Goal: Use online tool/utility: Utilize a website feature to perform a specific function

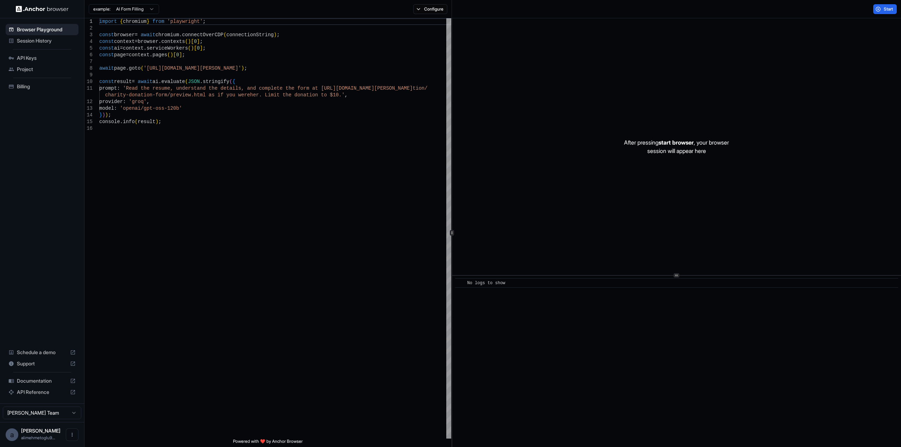
click at [44, 41] on span "Session History" at bounding box center [46, 40] width 59 height 7
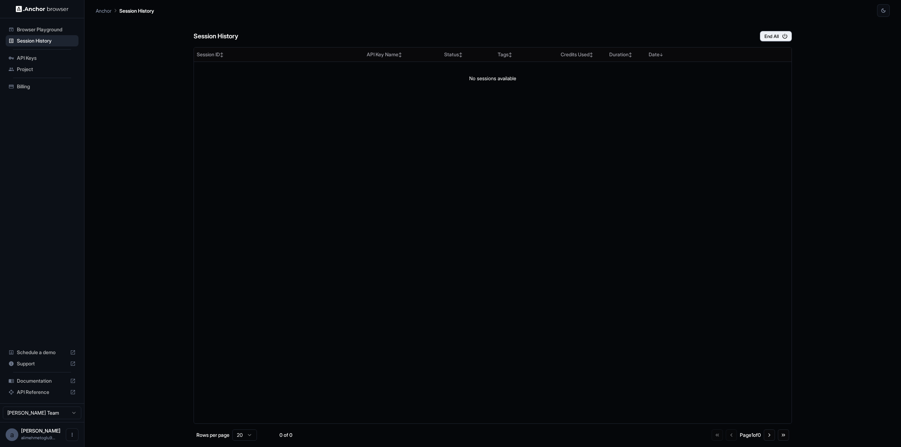
click at [52, 30] on span "Browser Playground" at bounding box center [46, 29] width 59 height 7
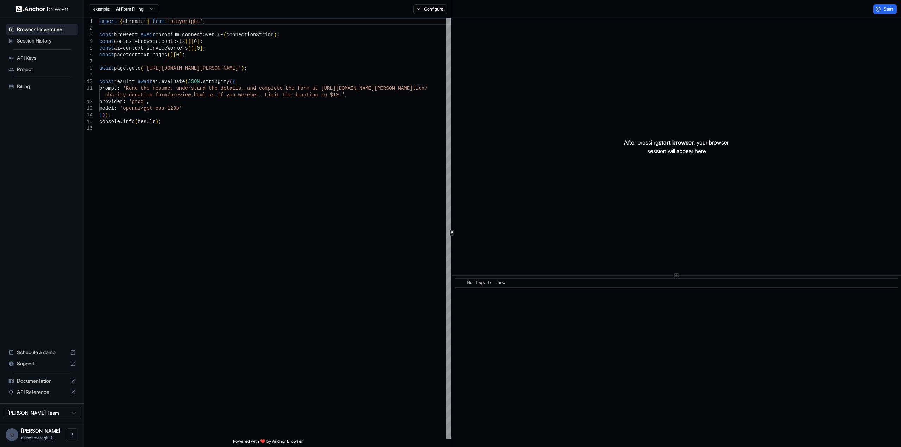
click at [31, 58] on span "API Keys" at bounding box center [46, 58] width 59 height 7
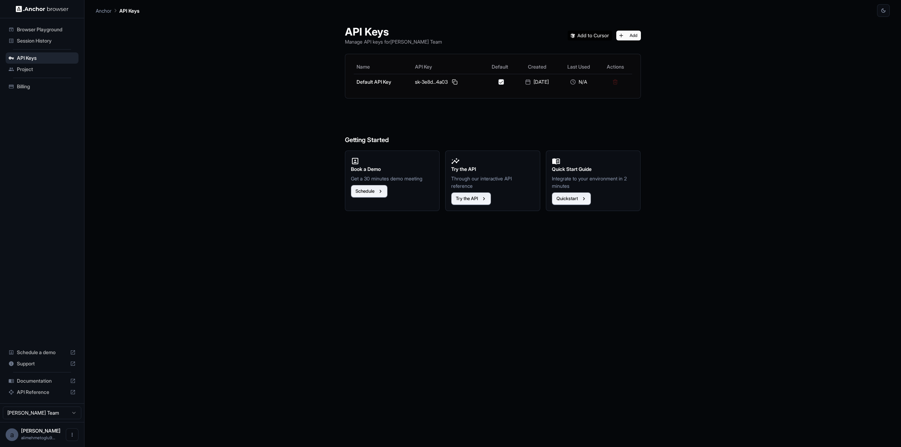
click at [34, 70] on span "Project" at bounding box center [46, 69] width 59 height 7
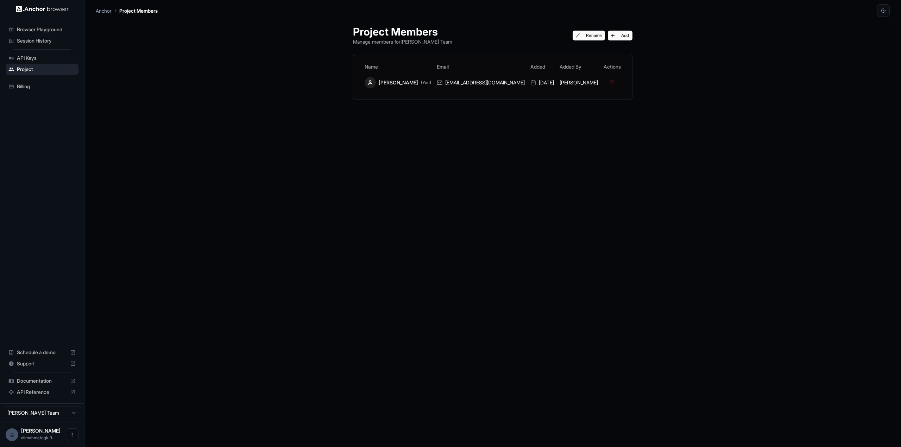
click at [31, 88] on span "Billing" at bounding box center [46, 86] width 59 height 7
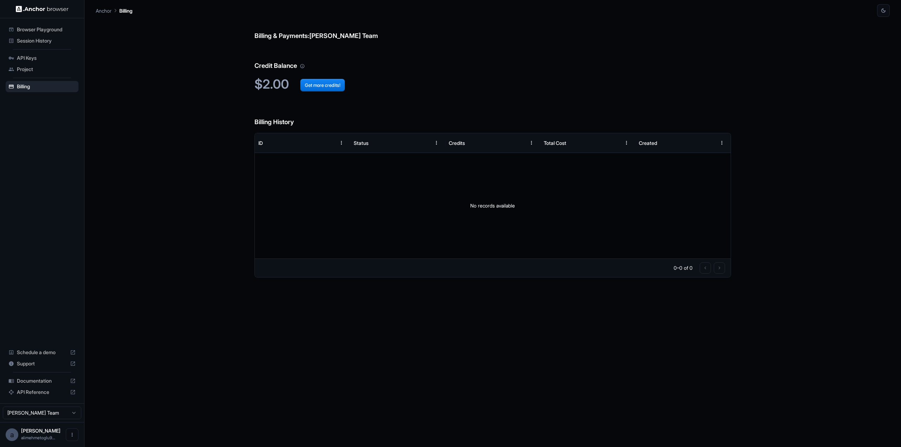
click at [46, 57] on span "API Keys" at bounding box center [46, 58] width 59 height 7
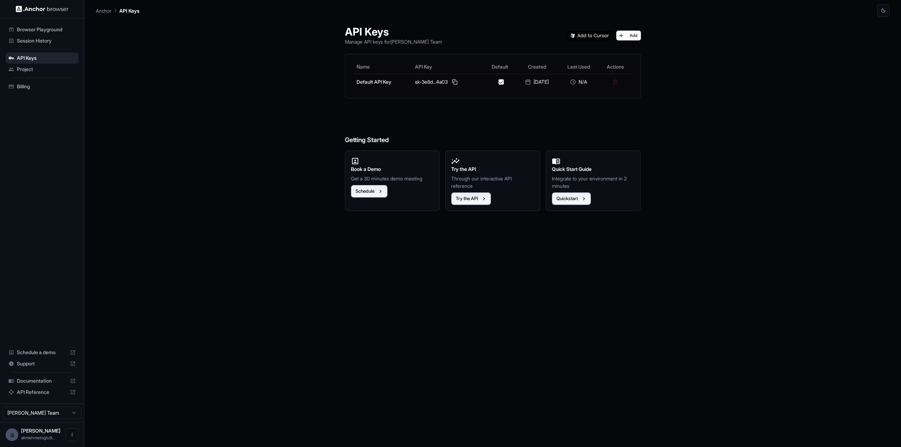
click at [57, 34] on div "Browser Playground" at bounding box center [42, 29] width 73 height 11
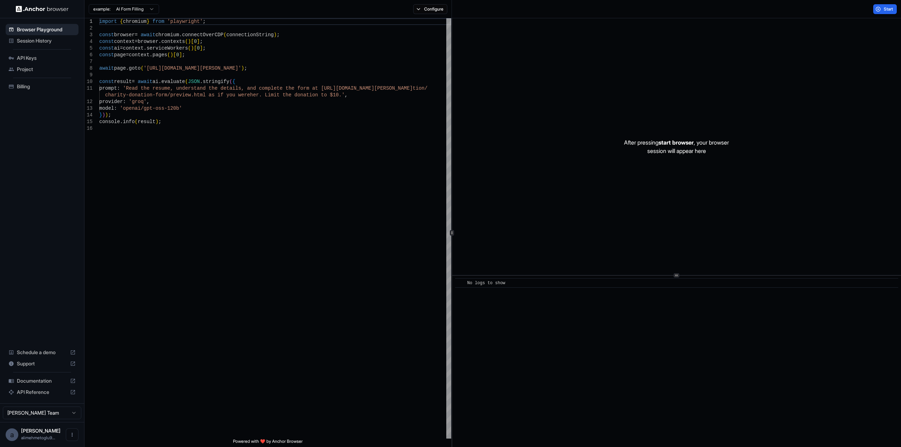
click at [132, 8] on html "Browser Playground Session History API Keys Project Billing Schedule a demo Sup…" at bounding box center [450, 223] width 901 height 447
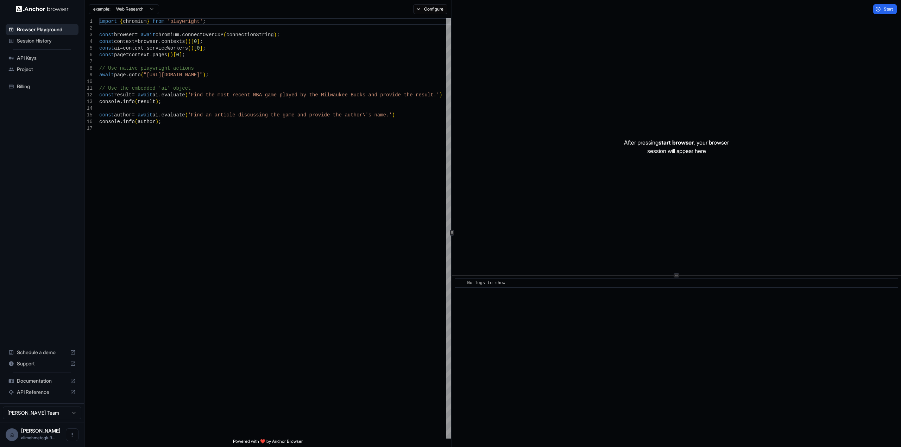
click at [149, 13] on html "Browser Playground Session History API Keys Project Billing Schedule a demo Sup…" at bounding box center [450, 223] width 901 height 447
click at [398, 57] on html "Browser Playground Session History API Keys Project Billing Schedule a demo Sup…" at bounding box center [450, 223] width 901 height 447
click at [439, 12] on button "Configure" at bounding box center [430, 9] width 34 height 10
type textarea "**********"
click at [352, 92] on div "import { chromium } from 'playwright' ; const browser = await chromium . connec…" at bounding box center [275, 282] width 352 height 528
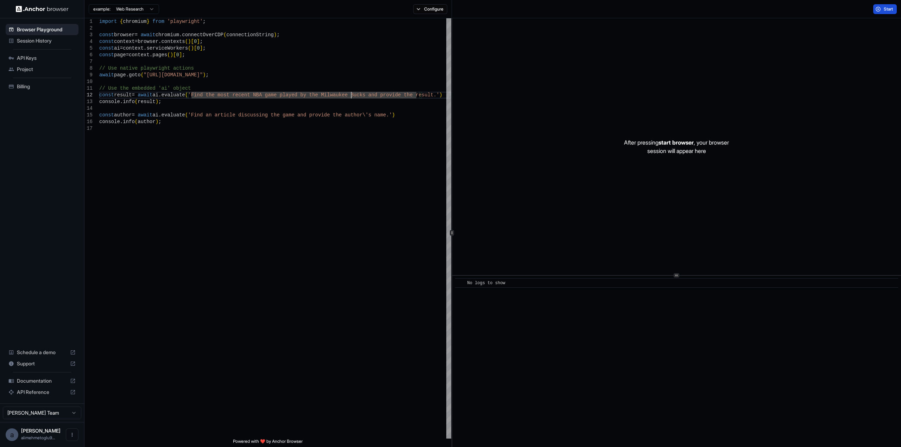
click at [882, 12] on button "Start" at bounding box center [885, 9] width 24 height 10
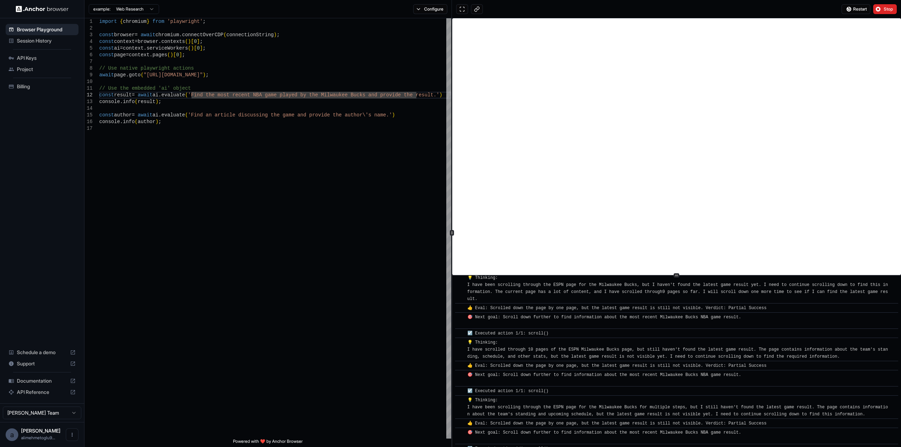
scroll to position [744, 0]
